Goal: Ask a question

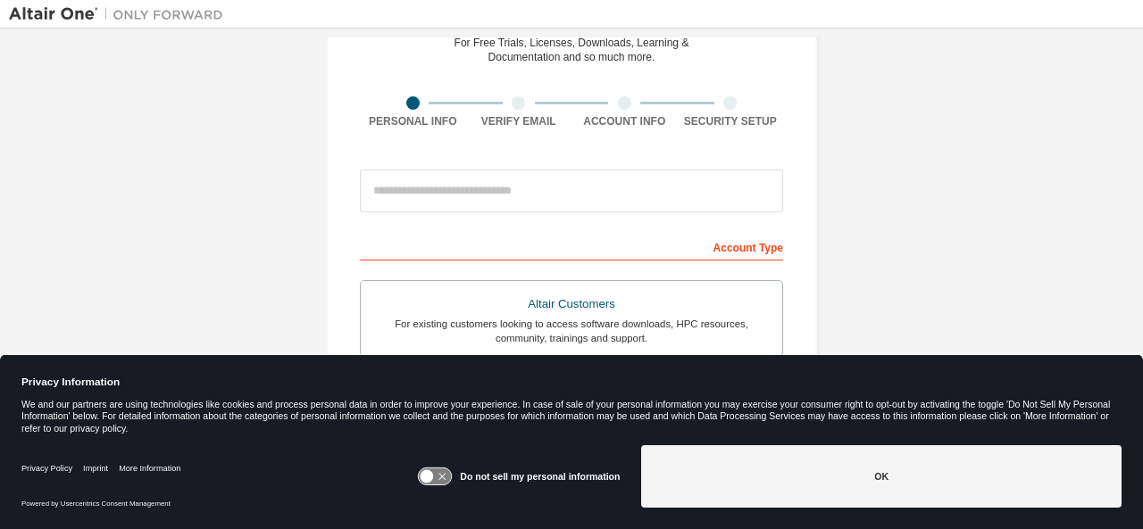
scroll to position [357, 0]
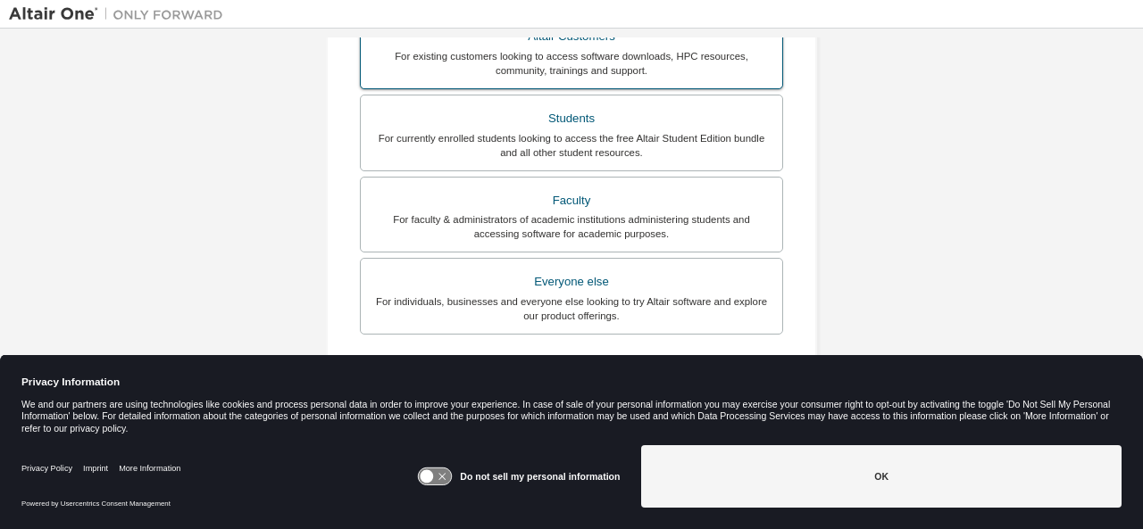
click at [595, 87] on label "Altair Customers For existing customers looking to access software downloads, H…" at bounding box center [571, 50] width 423 height 77
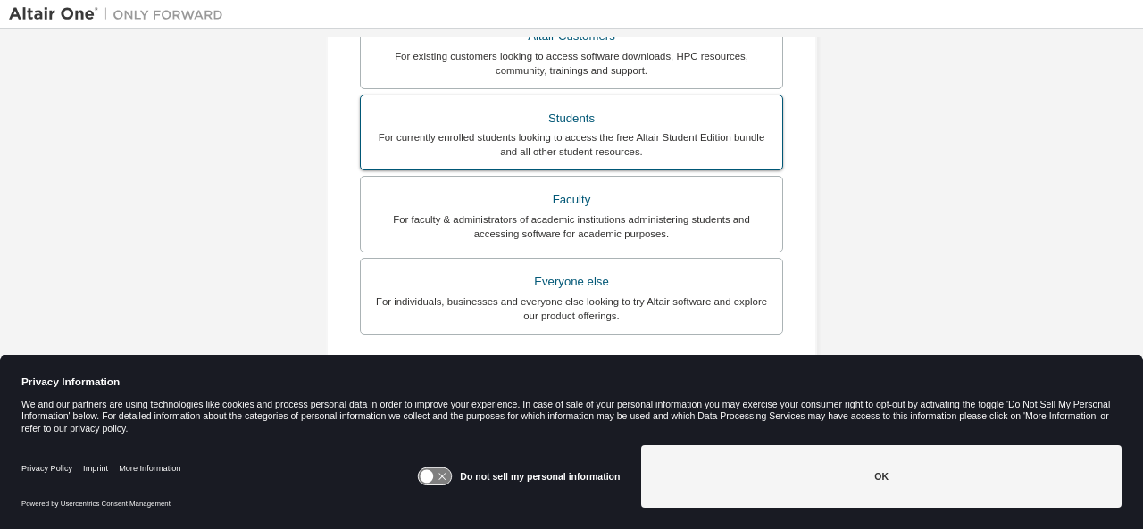
click at [584, 121] on div "Students" at bounding box center [571, 118] width 400 height 25
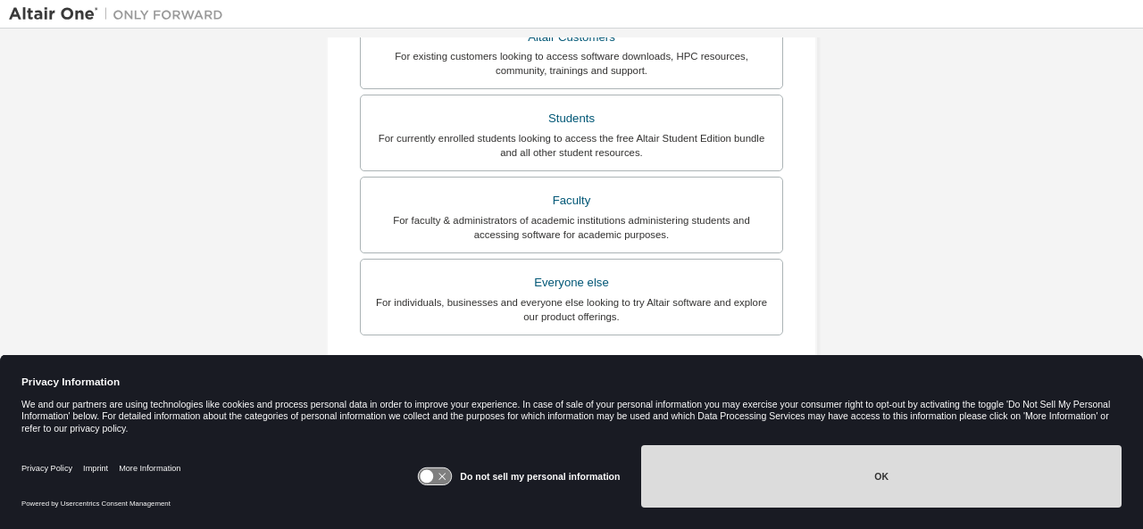
click at [902, 460] on button "OK" at bounding box center [881, 476] width 480 height 62
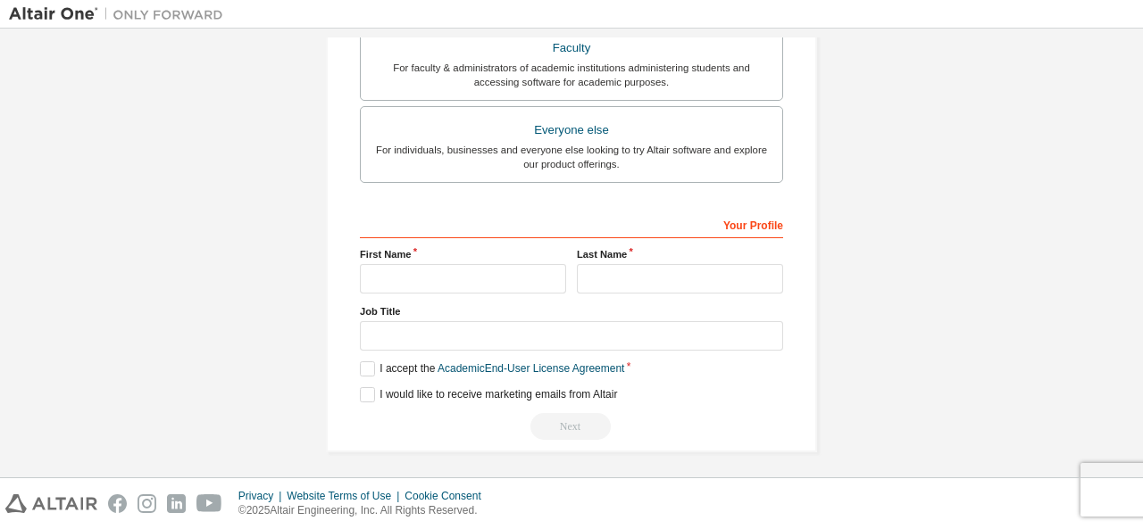
scroll to position [0, 0]
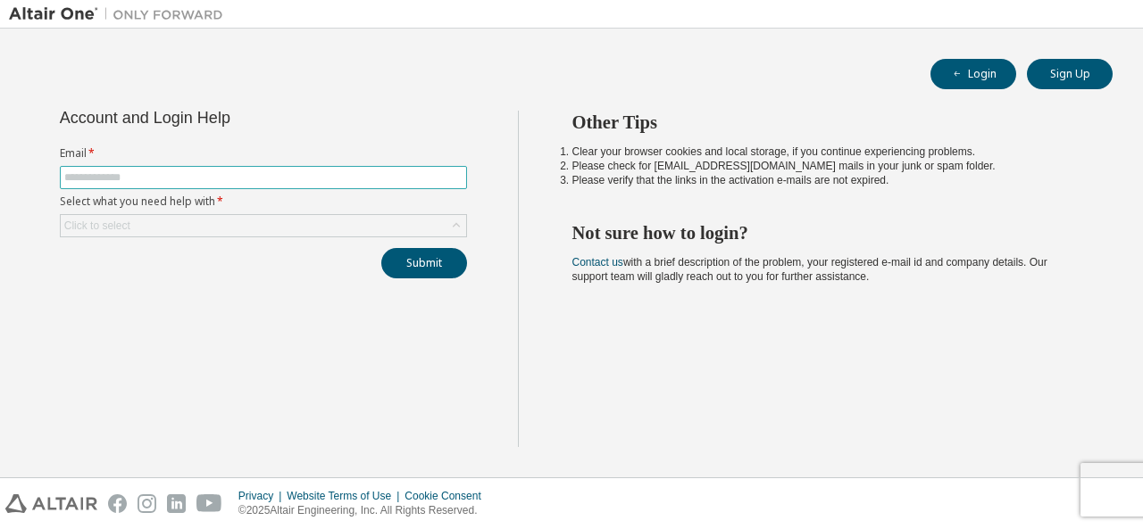
click at [379, 171] on input "text" at bounding box center [263, 178] width 398 height 14
type input "**********"
